Goal: Task Accomplishment & Management: Use online tool/utility

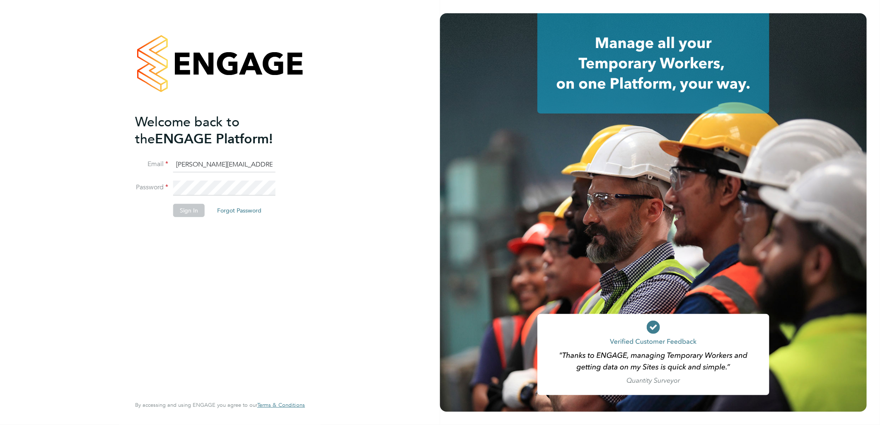
click at [188, 149] on ng-template "Welcome back to the ENGAGE Platform! Email [EMAIL_ADDRESS][PERSON_NAME][DOMAIN_…" at bounding box center [216, 170] width 162 height 112
drag, startPoint x: 208, startPoint y: 167, endPoint x: 55, endPoint y: 135, distance: 156.7
click at [55, 135] on div "Welcome back to the ENGAGE Platform! Email [EMAIL_ADDRESS][PERSON_NAME][DOMAIN_…" at bounding box center [220, 212] width 440 height 425
type input "[EMAIL_ADDRESS][DOMAIN_NAME]"
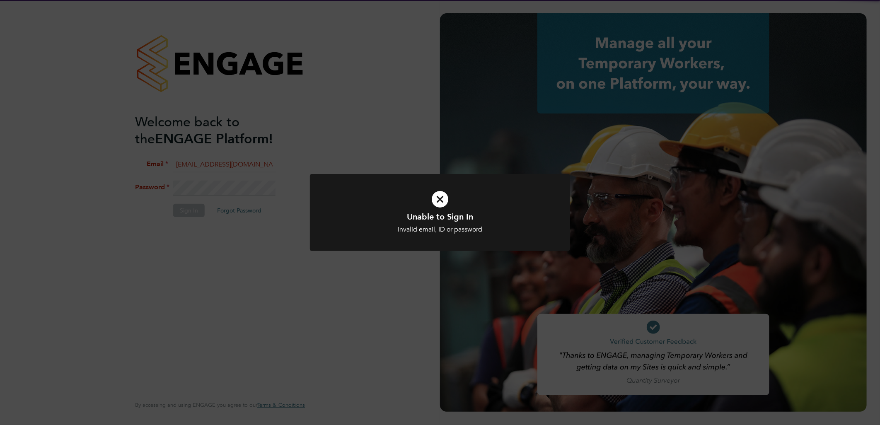
drag, startPoint x: 235, startPoint y: 184, endPoint x: 190, endPoint y: 170, distance: 47.3
click at [231, 183] on div "Unable to Sign In Invalid email, ID or password Cancel Okay" at bounding box center [440, 212] width 880 height 425
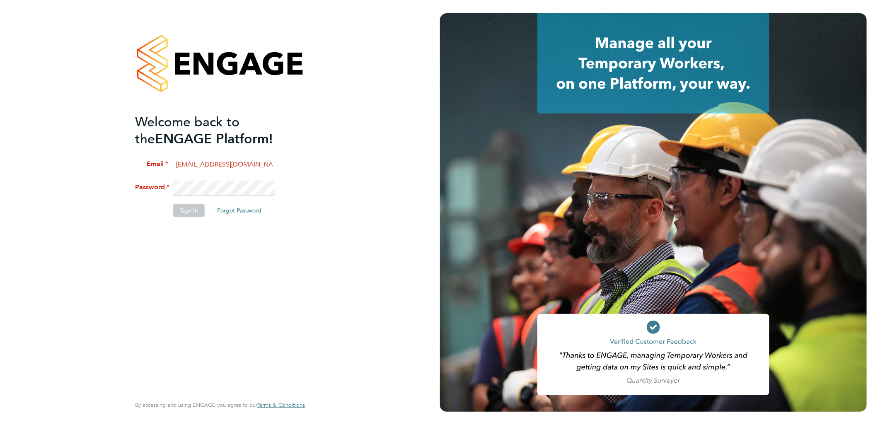
click at [190, 170] on input "[EMAIL_ADDRESS][DOMAIN_NAME]" at bounding box center [224, 164] width 102 height 15
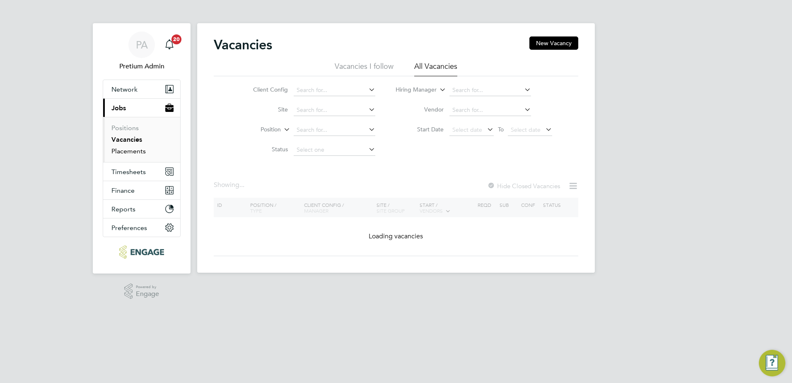
click at [132, 150] on link "Placements" at bounding box center [128, 151] width 34 height 8
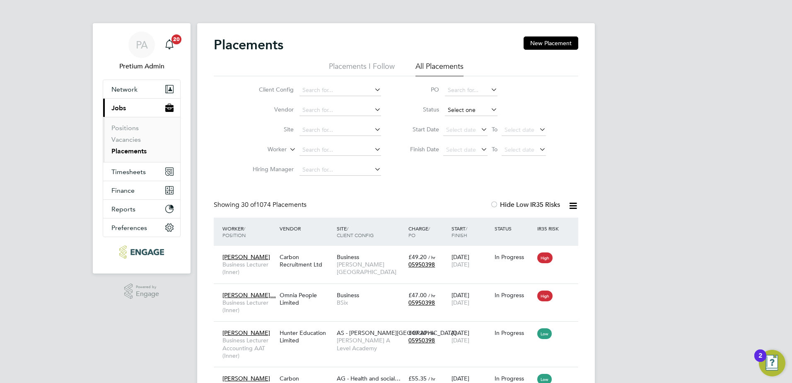
click at [458, 106] on input at bounding box center [471, 110] width 53 height 12
click at [461, 120] on li "Active" at bounding box center [471, 121] width 53 height 11
type input "Active"
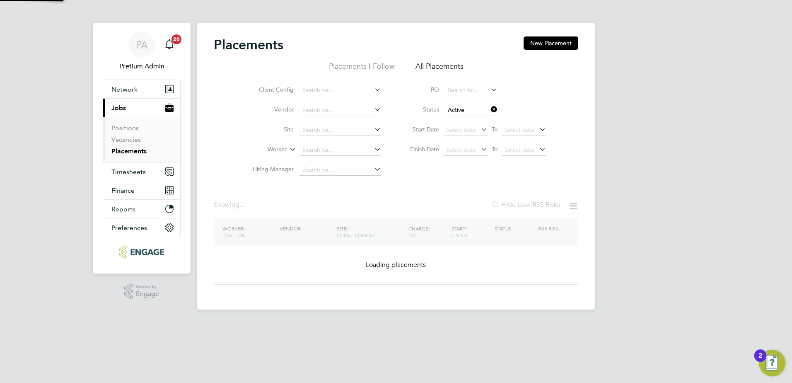
click at [641, 118] on div "PA Pretium Admin Notifications 20 Applications: Network Team Members Businesses…" at bounding box center [396, 161] width 792 height 323
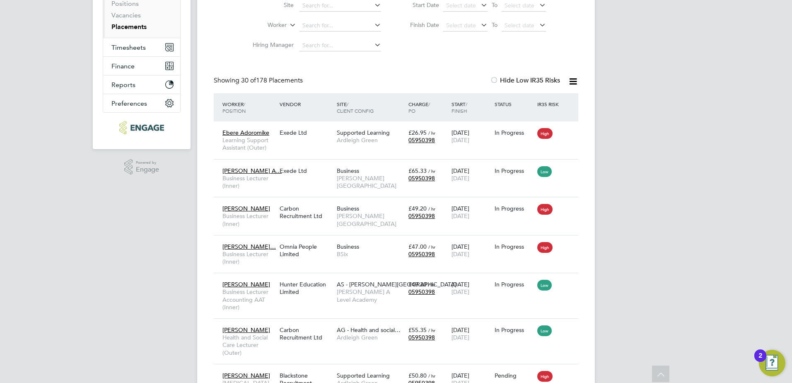
click at [574, 81] on icon at bounding box center [573, 81] width 10 height 10
click at [541, 99] on li "Download Placements Report" at bounding box center [532, 101] width 88 height 12
